Goal: Information Seeking & Learning: Learn about a topic

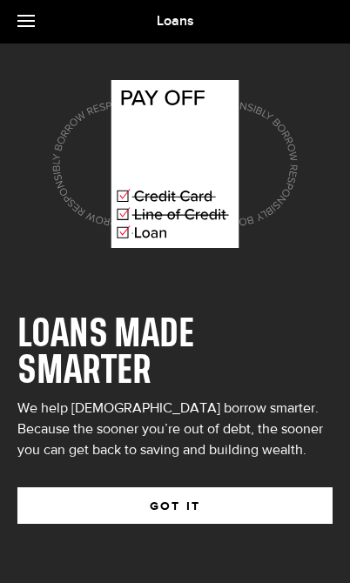
click at [130, 506] on button "GOT IT" at bounding box center [174, 505] width 315 height 37
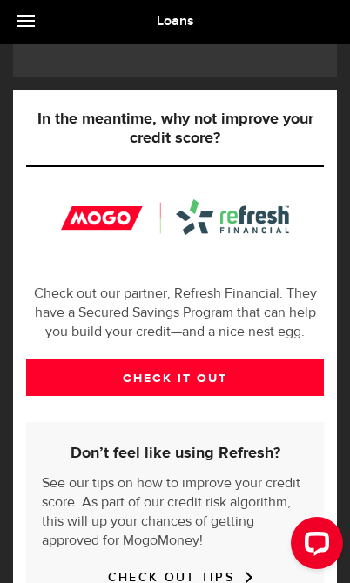
scroll to position [515, 0]
click at [91, 396] on link "CHECK IT OUT" at bounding box center [175, 377] width 298 height 37
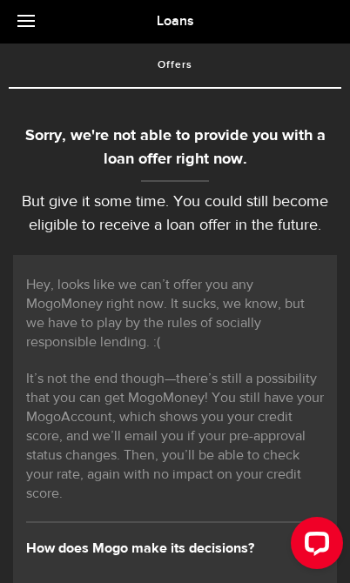
click at [21, 14] on link at bounding box center [30, 22] width 61 height 44
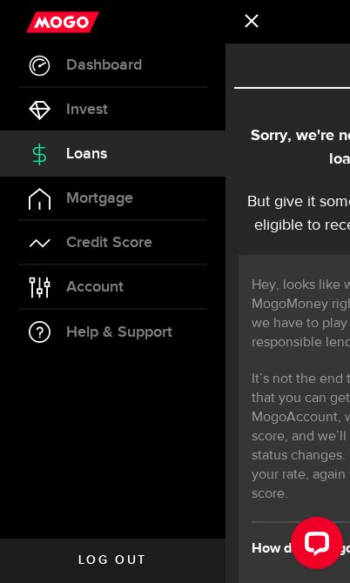
click at [70, 251] on span "Credit Score" at bounding box center [109, 243] width 86 height 16
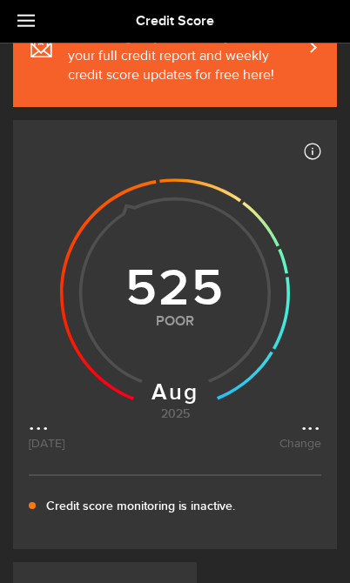
scroll to position [104, 0]
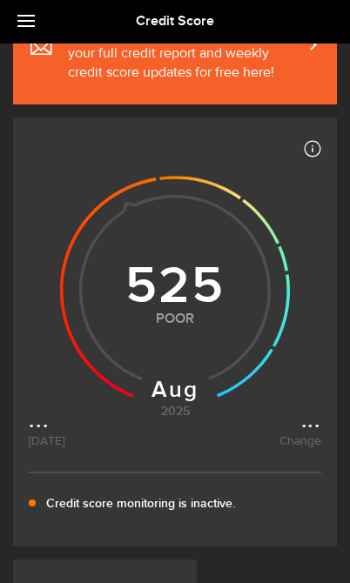
click at [303, 430] on icon at bounding box center [175, 287] width 292 height 318
click at [36, 434] on icon at bounding box center [175, 287] width 292 height 318
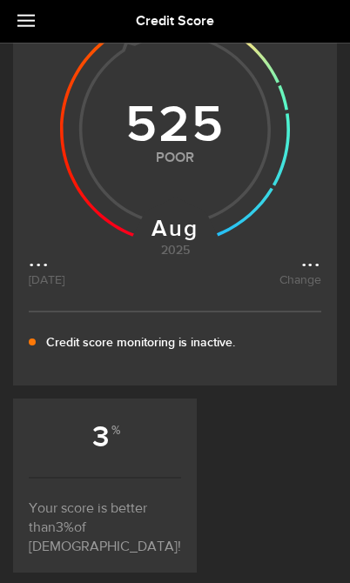
scroll to position [278, 0]
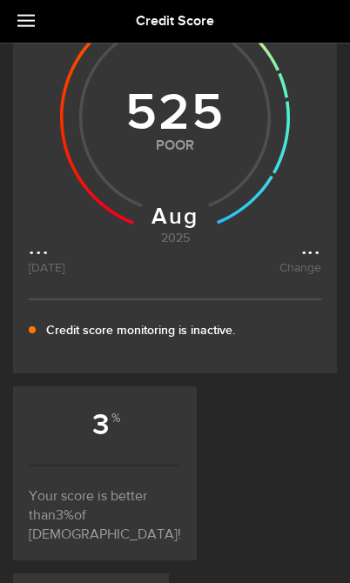
click at [76, 335] on p "Credit score monitoring is inactive." at bounding box center [140, 330] width 189 height 19
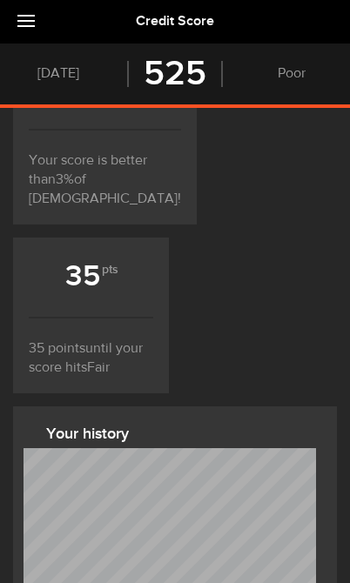
scroll to position [615, 0]
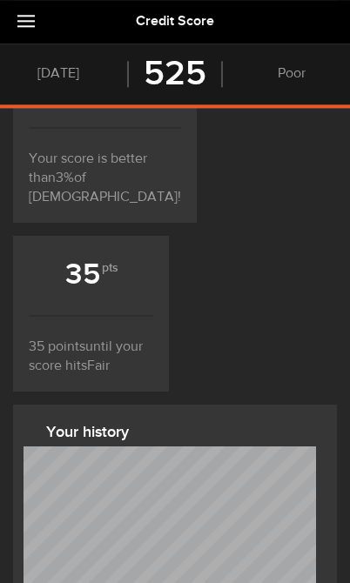
click at [66, 420] on h3 "Your history" at bounding box center [181, 432] width 270 height 24
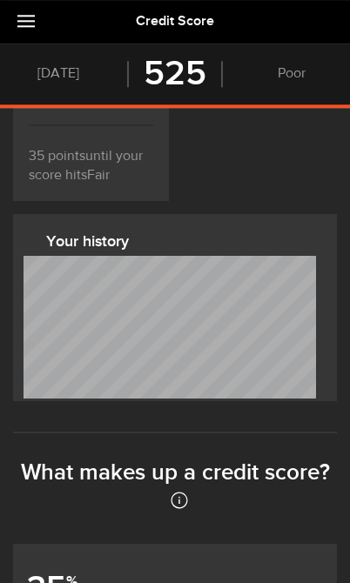
click at [70, 573] on sup "%" at bounding box center [71, 582] width 11 height 18
click at [0, 0] on input "35 % Payment history" at bounding box center [0, 0] width 0 height 0
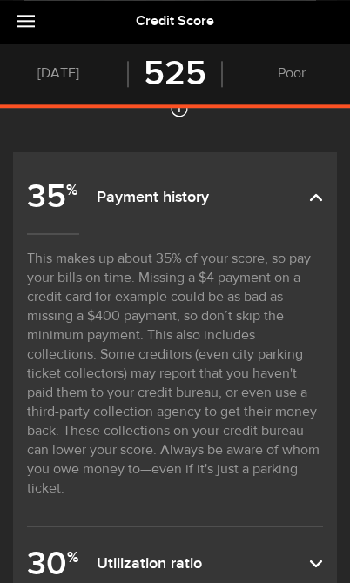
click at [73, 548] on sup "%" at bounding box center [72, 557] width 11 height 18
click at [0, 0] on input "30 % Utilization ratio" at bounding box center [0, 0] width 0 height 0
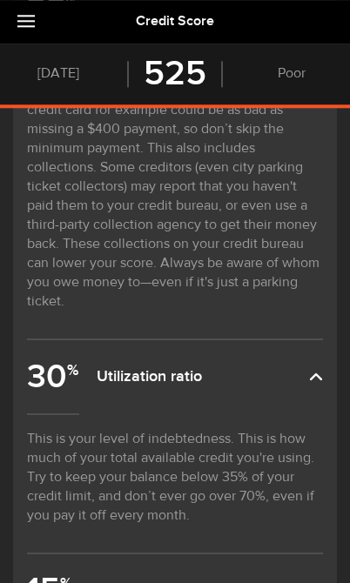
click at [84, 554] on label "15 % Length of credit" at bounding box center [175, 590] width 296 height 73
click at [0, 0] on input "15 % Length of credit" at bounding box center [0, 0] width 0 height 0
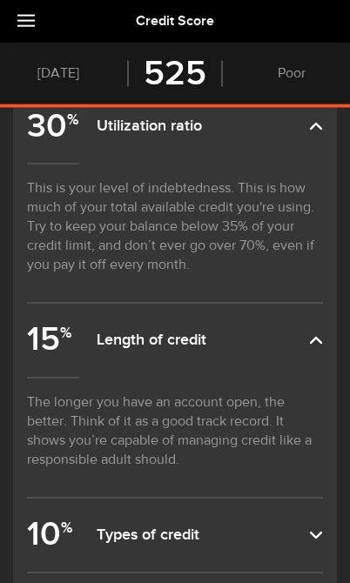
scroll to position [1645, 0]
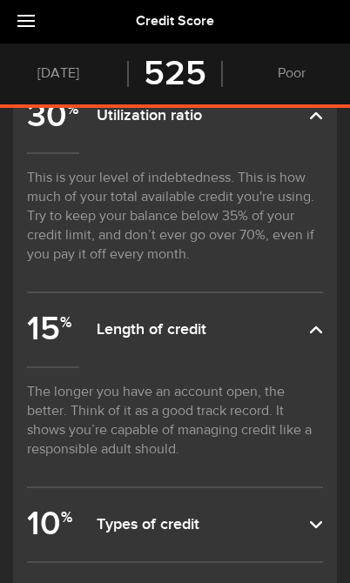
click at [65, 508] on sup "%" at bounding box center [66, 517] width 11 height 18
click at [0, 0] on input "10 % Types of credit" at bounding box center [0, 0] width 0 height 0
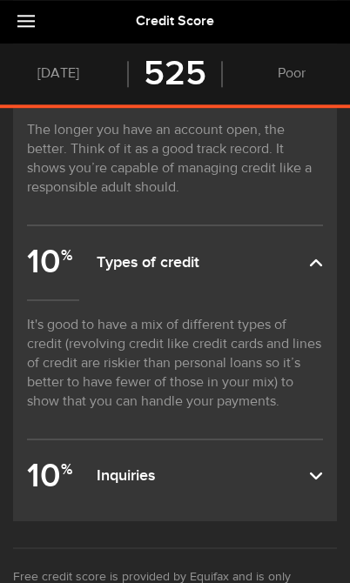
scroll to position [1951, 0]
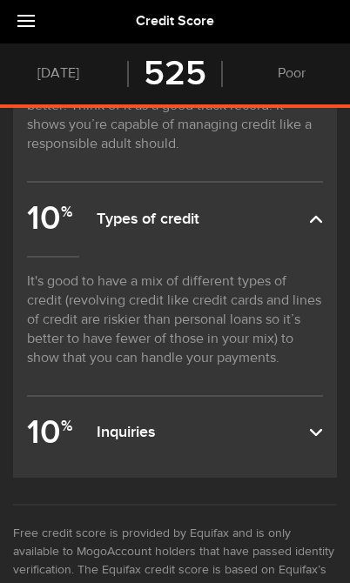
click at [59, 406] on b "10 %" at bounding box center [53, 432] width 53 height 53
click at [0, 0] on input "10 % Inquiries" at bounding box center [0, 0] width 0 height 0
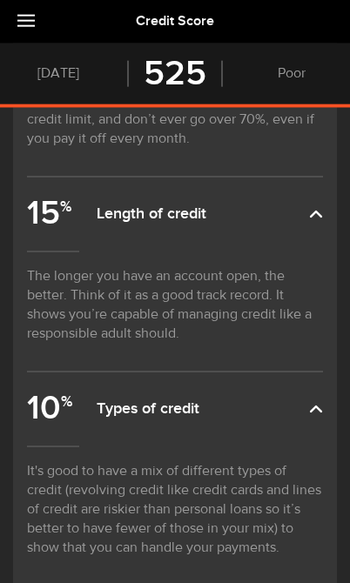
scroll to position [1762, 0]
click at [20, 24] on link at bounding box center [30, 22] width 61 height 44
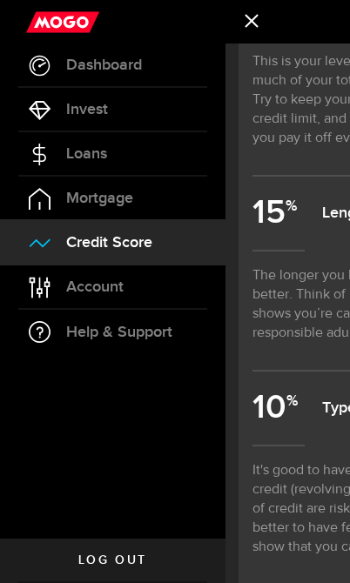
click at [50, 283] on link "Account Compte" at bounding box center [112, 287] width 225 height 44
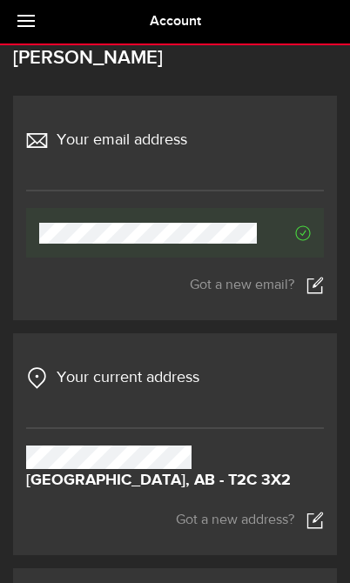
scroll to position [78, 0]
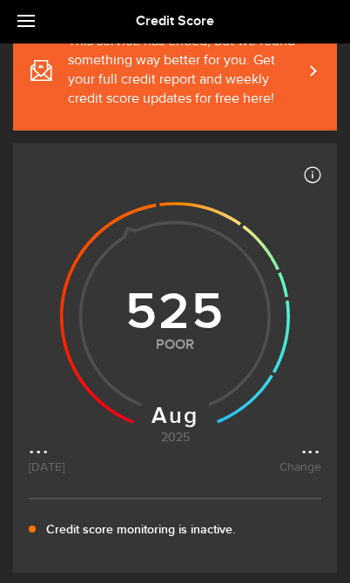
click at [25, 22] on link at bounding box center [30, 22] width 61 height 44
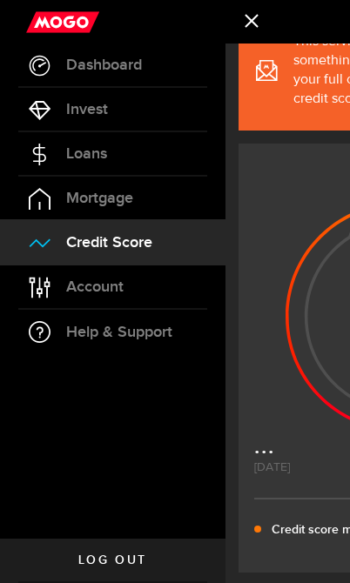
click at [33, 75] on icon at bounding box center [40, 66] width 22 height 22
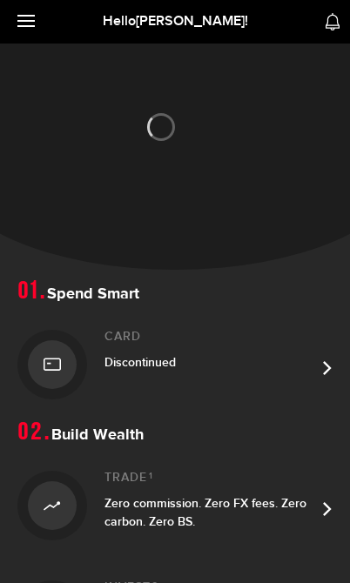
scroll to position [35, 0]
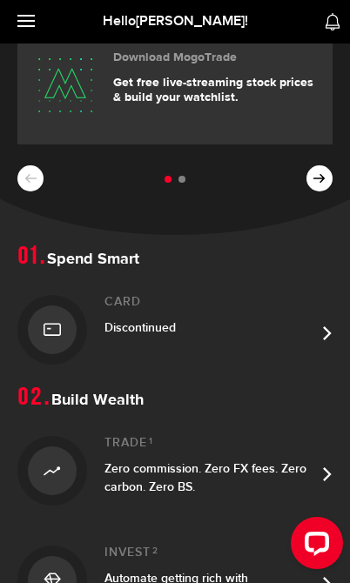
click at [19, 24] on link at bounding box center [30, 22] width 61 height 44
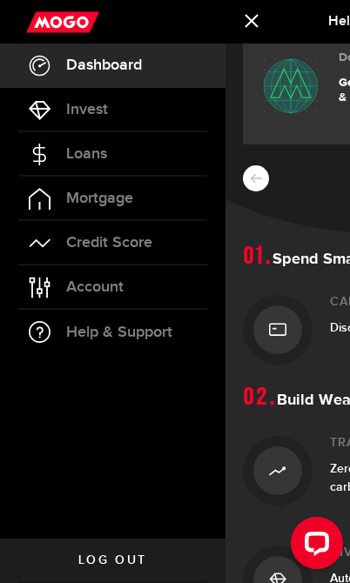
click at [88, 556] on span "Log out" at bounding box center [112, 560] width 69 height 12
